Goal: Task Accomplishment & Management: Use online tool/utility

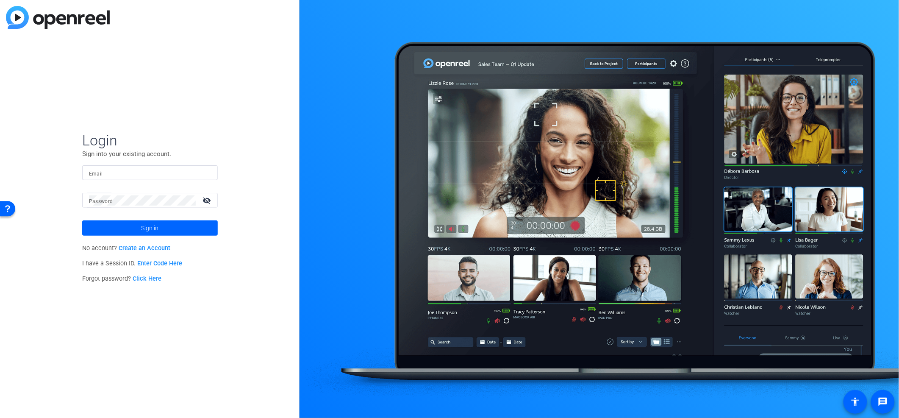
click at [184, 174] on input "Email" at bounding box center [150, 173] width 122 height 10
click at [173, 170] on input "Email" at bounding box center [150, 173] width 122 height 10
click at [172, 174] on input "ashley.williams@rbc" at bounding box center [150, 173] width 122 height 10
type input "ashley.williams@rbc.com"
click at [129, 226] on span at bounding box center [150, 228] width 136 height 20
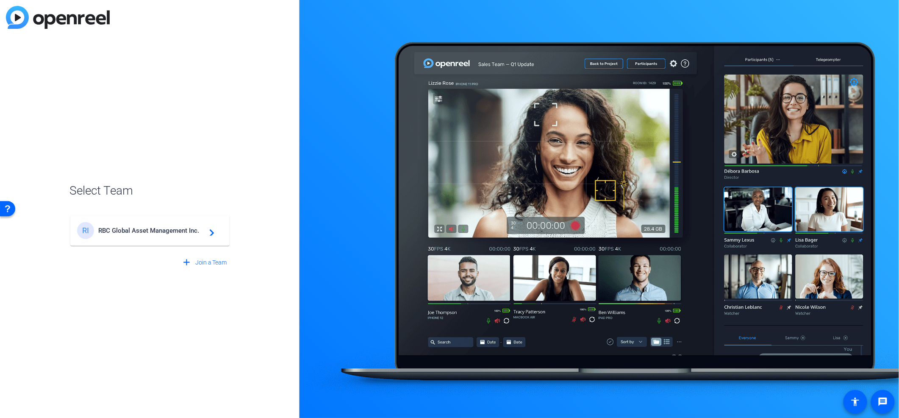
click at [183, 227] on span "RBC Global Asset Management Inc." at bounding box center [151, 231] width 106 height 8
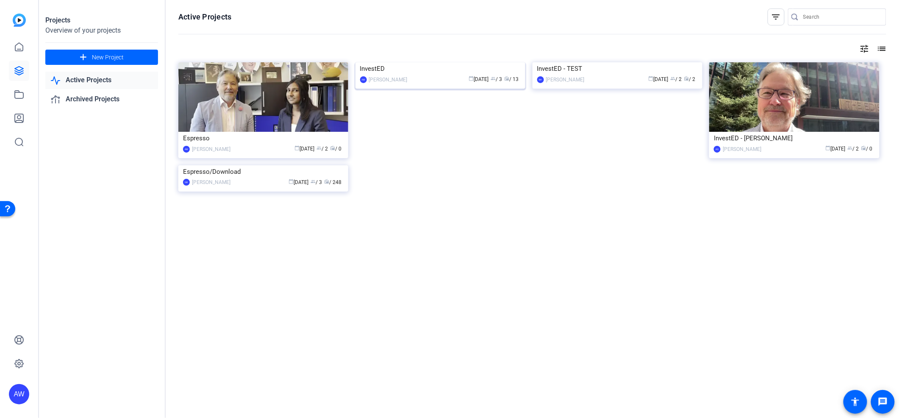
click at [390, 62] on img at bounding box center [440, 62] width 170 height 0
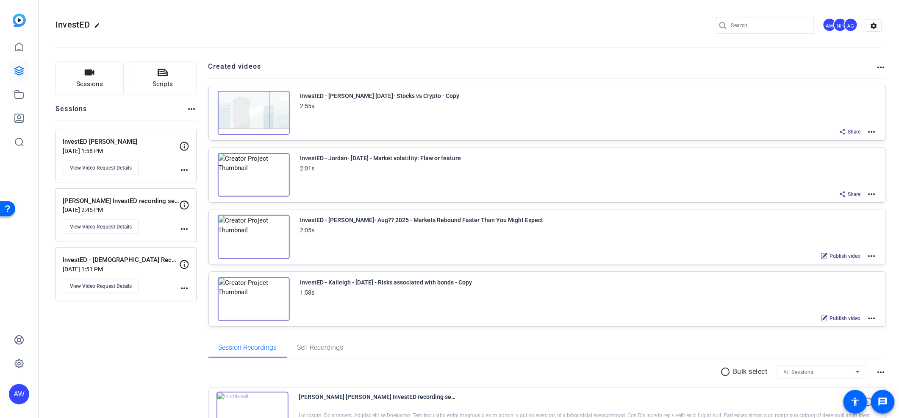
click at [877, 67] on mat-icon "more_horiz" at bounding box center [881, 67] width 10 height 10
click at [857, 79] on span "View Archived Projects" at bounding box center [845, 80] width 55 height 10
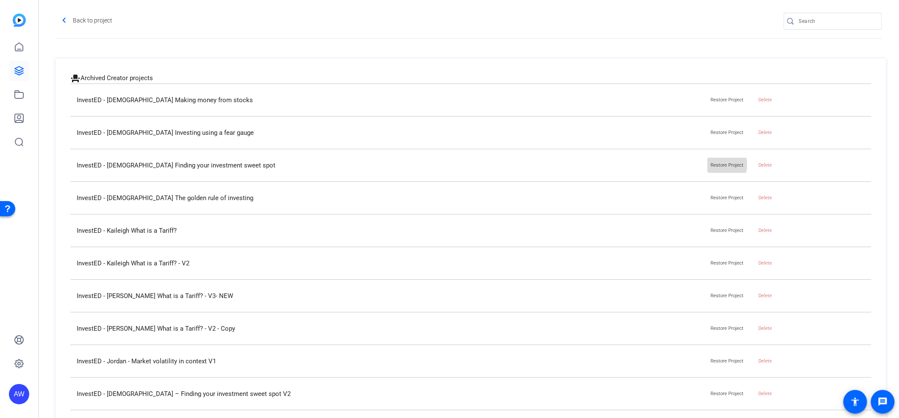
click at [711, 165] on span "Restore Project" at bounding box center [727, 165] width 33 height 6
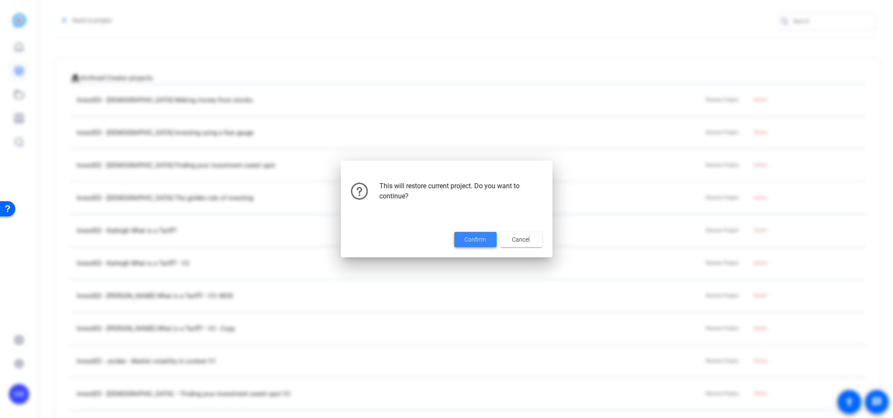
click at [480, 233] on span at bounding box center [475, 239] width 42 height 20
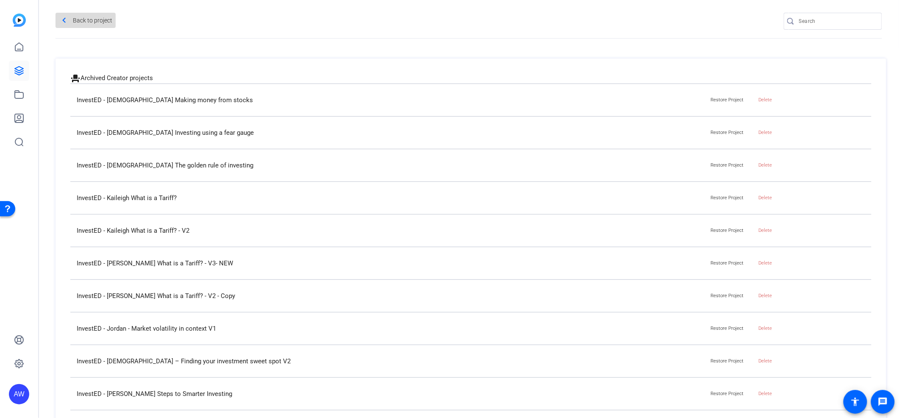
click at [89, 16] on span "Back to project" at bounding box center [92, 21] width 39 height 14
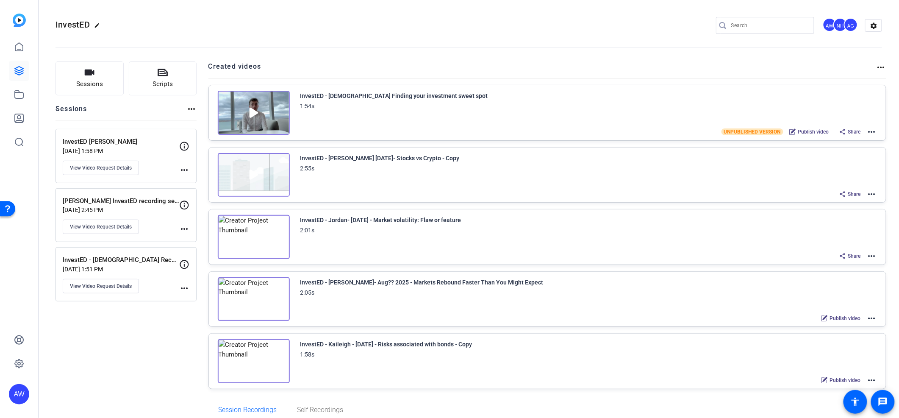
click at [866, 132] on mat-icon "more_horiz" at bounding box center [871, 132] width 10 height 10
click at [838, 138] on span "Edit in Creator" at bounding box center [835, 142] width 59 height 10
click at [866, 133] on mat-icon "more_horiz" at bounding box center [871, 132] width 10 height 10
click at [832, 183] on span "Archive" at bounding box center [835, 184] width 59 height 10
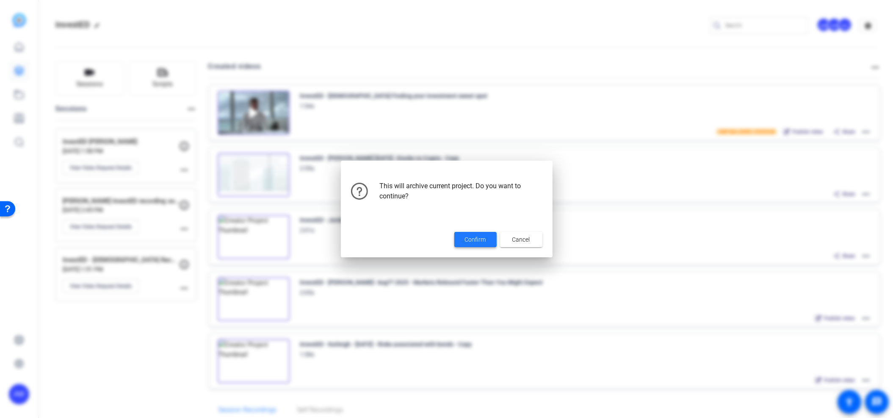
drag, startPoint x: 468, startPoint y: 243, endPoint x: 473, endPoint y: 221, distance: 22.8
click at [469, 236] on button "Confirm" at bounding box center [475, 239] width 42 height 15
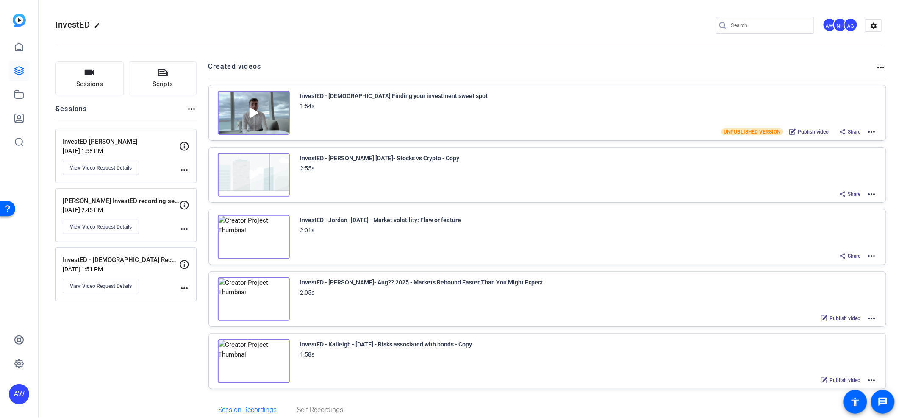
click at [876, 67] on mat-icon "more_horiz" at bounding box center [881, 67] width 10 height 10
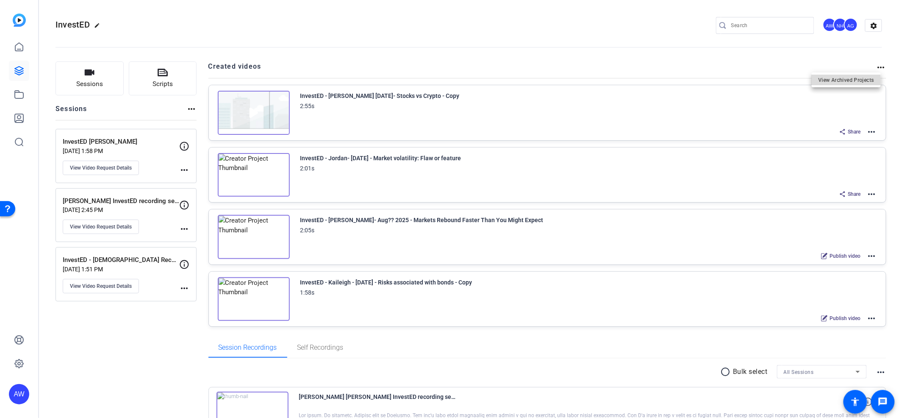
click at [835, 80] on span "View Archived Projects" at bounding box center [845, 80] width 55 height 10
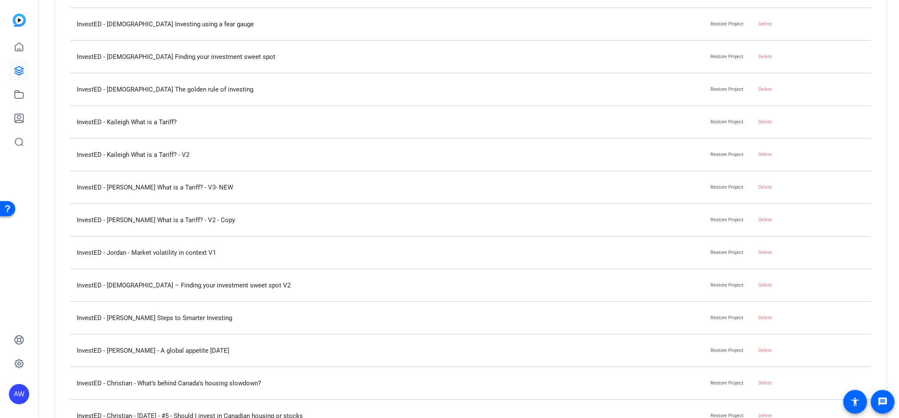
scroll to position [113, 0]
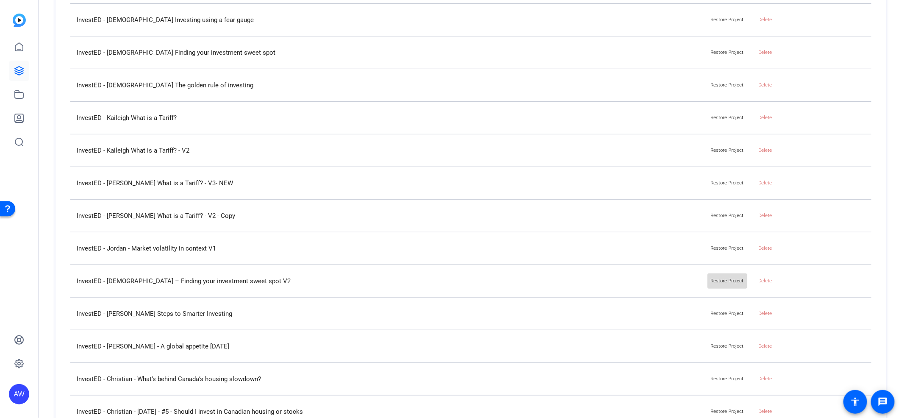
click at [725, 282] on span "Restore Project" at bounding box center [727, 281] width 33 height 6
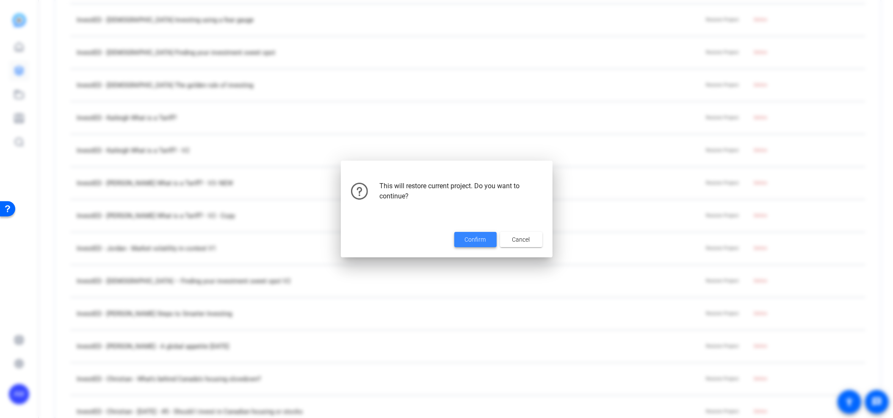
click at [480, 242] on span "Confirm" at bounding box center [475, 239] width 21 height 9
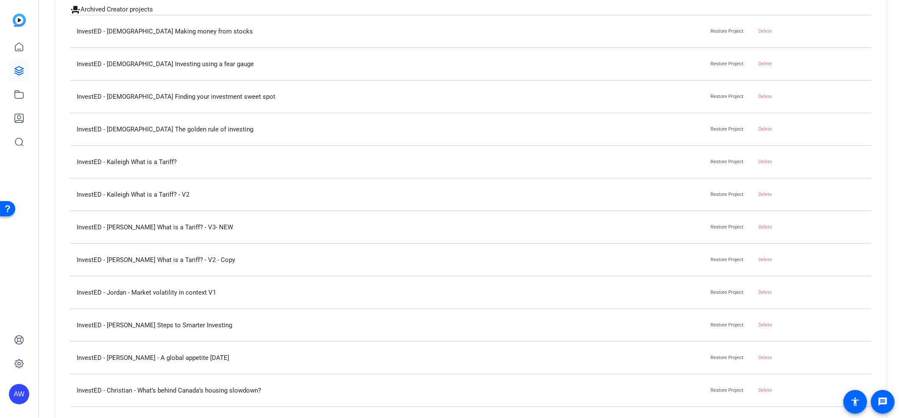
scroll to position [0, 0]
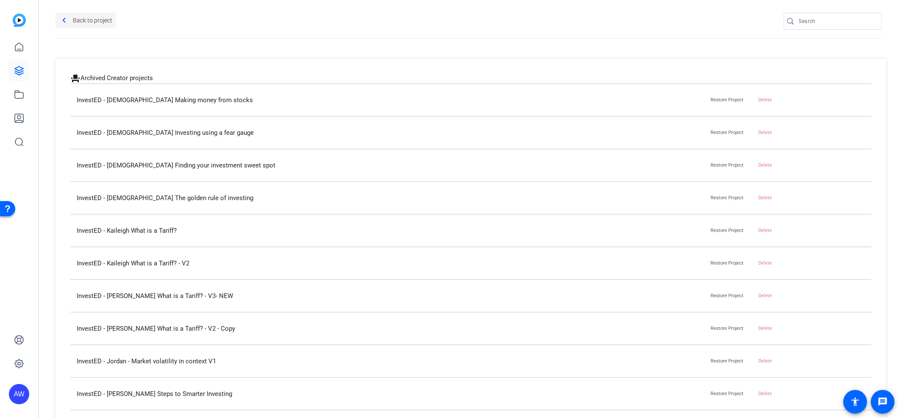
click at [93, 18] on span "Back to project" at bounding box center [92, 21] width 39 height 14
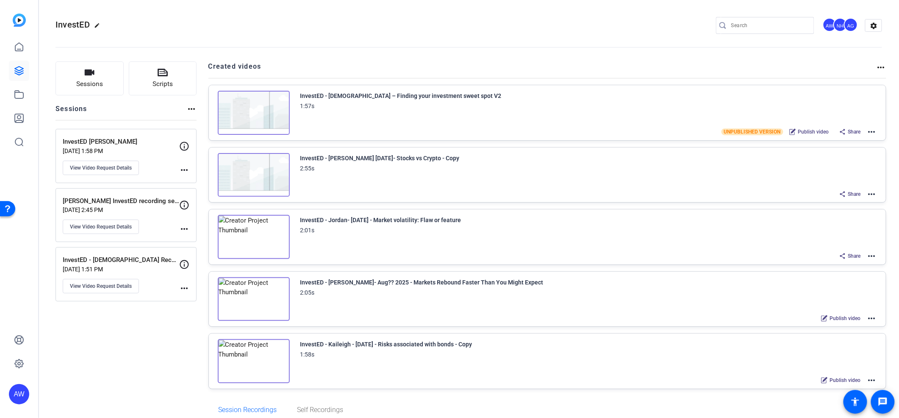
click at [872, 130] on div "InvestED - Christian – Finding your investment sweet spot V2 1:57s UNPUBLISHED …" at bounding box center [547, 112] width 677 height 55
click at [868, 131] on mat-icon "more_horiz" at bounding box center [871, 132] width 10 height 10
click at [834, 138] on span "Edit in Creator" at bounding box center [835, 142] width 59 height 10
click at [866, 131] on mat-icon "more_horiz" at bounding box center [871, 132] width 10 height 10
click at [822, 181] on span "Archive" at bounding box center [835, 184] width 59 height 10
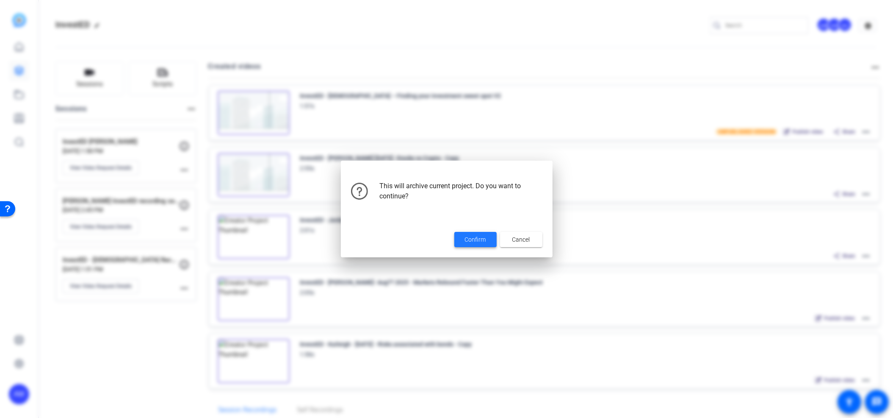
click at [466, 241] on span "Confirm" at bounding box center [475, 239] width 21 height 9
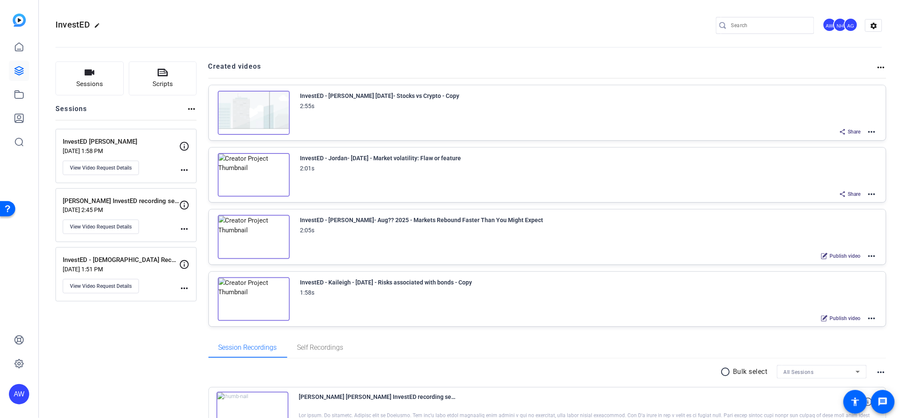
click at [869, 131] on mat-icon "more_horiz" at bounding box center [871, 132] width 10 height 10
click at [836, 154] on span "Duplicate here" at bounding box center [835, 152] width 59 height 10
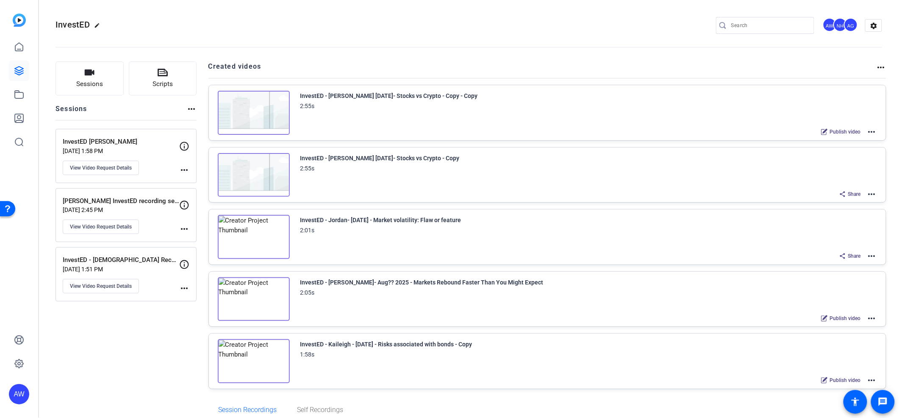
click at [867, 133] on mat-icon "more_horiz" at bounding box center [871, 132] width 10 height 10
click at [842, 139] on span "Edit in Creator" at bounding box center [835, 142] width 59 height 10
click at [870, 131] on mat-icon "more_horiz" at bounding box center [871, 132] width 10 height 10
click at [10, 46] on link at bounding box center [19, 47] width 20 height 20
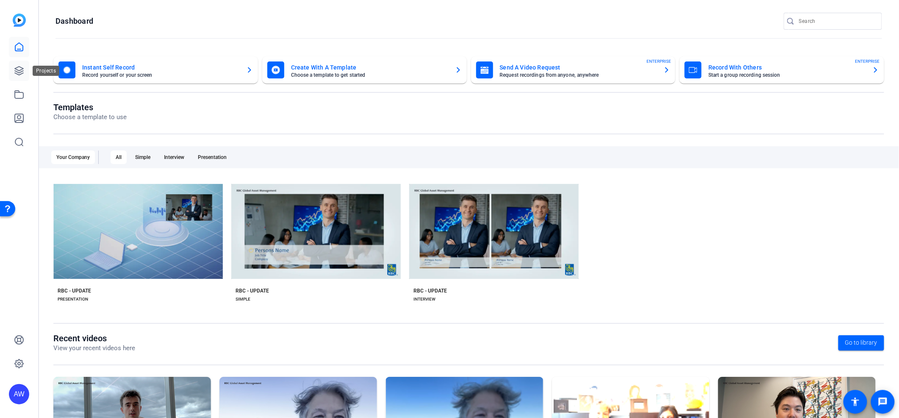
click at [22, 69] on icon at bounding box center [19, 70] width 8 height 8
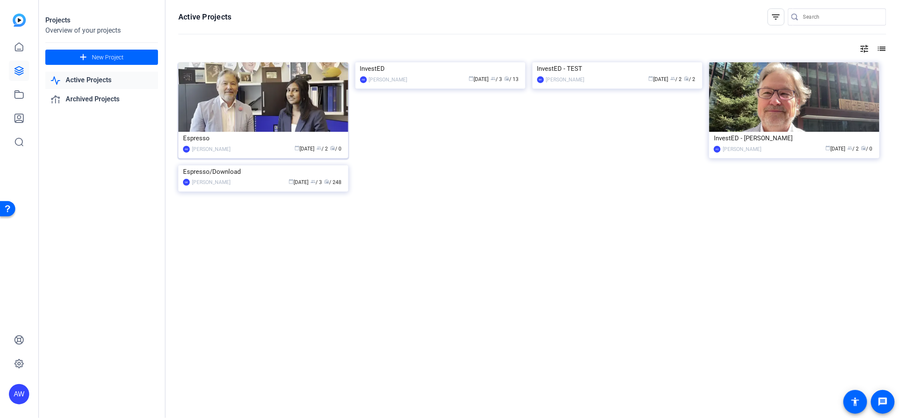
click at [263, 104] on img at bounding box center [263, 96] width 170 height 69
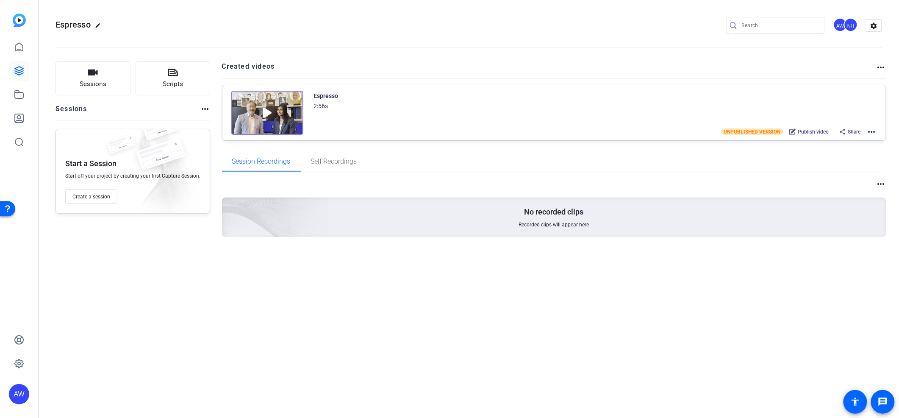
click at [875, 130] on mat-icon "more_horiz" at bounding box center [871, 132] width 10 height 10
click at [844, 143] on span "Edit in Creator" at bounding box center [840, 142] width 59 height 10
click at [23, 92] on icon at bounding box center [19, 94] width 10 height 10
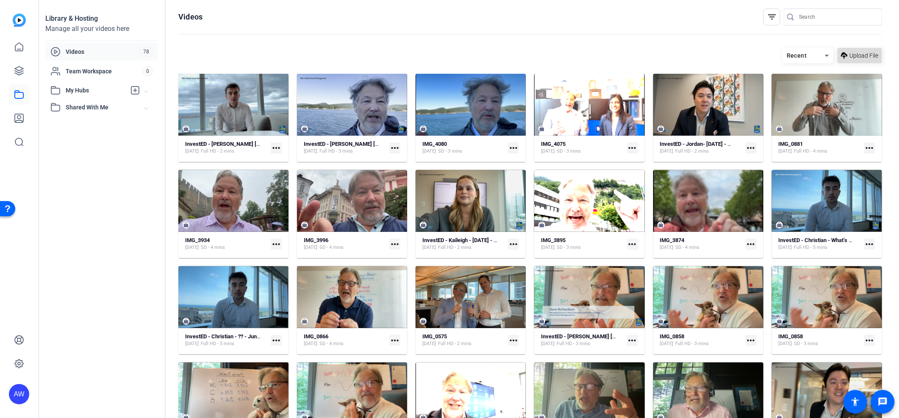
click at [850, 57] on span "Upload File" at bounding box center [864, 55] width 29 height 9
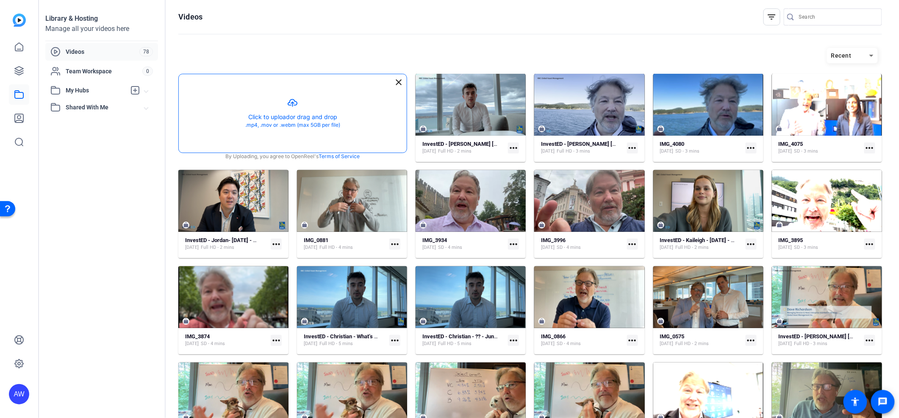
click at [310, 102] on button "button" at bounding box center [293, 113] width 228 height 78
